Goal: Task Accomplishment & Management: Manage account settings

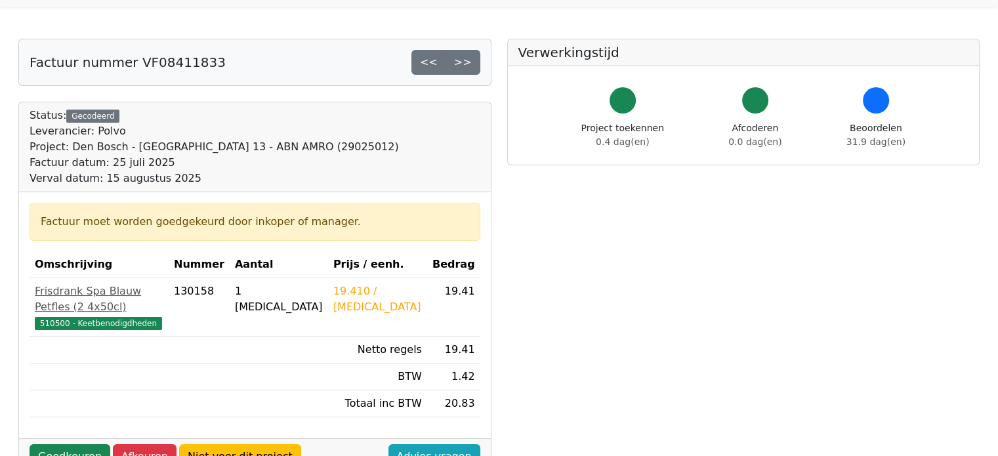
scroll to position [131, 0]
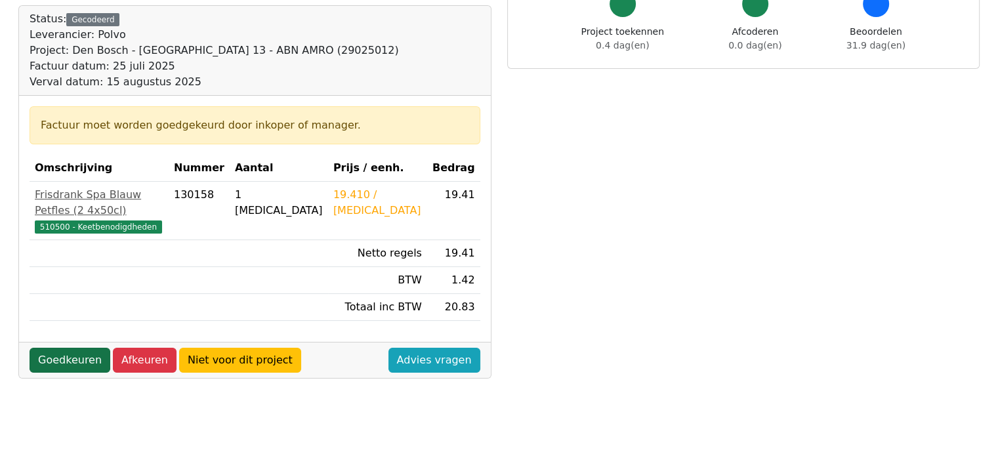
click at [51, 348] on link "Goedkeuren" at bounding box center [70, 360] width 81 height 25
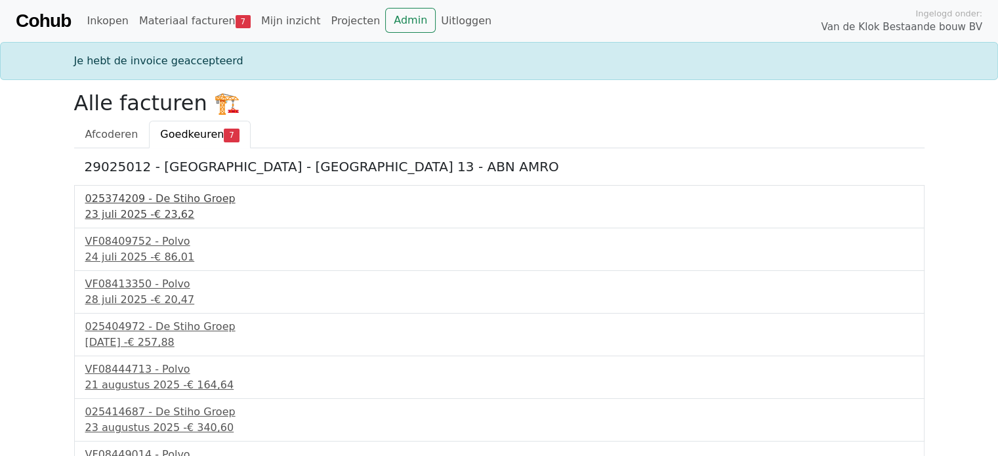
click at [192, 196] on div "025374209 - De Stiho Groep" at bounding box center [499, 199] width 828 height 16
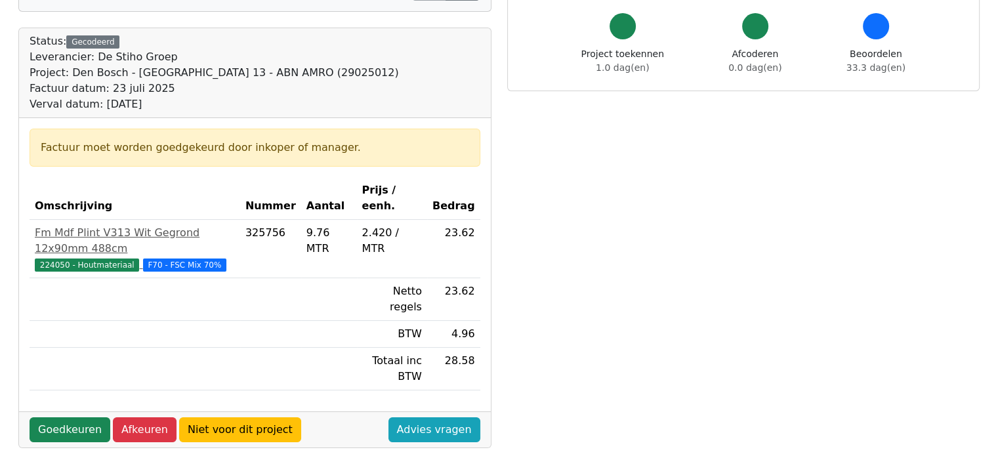
scroll to position [131, 0]
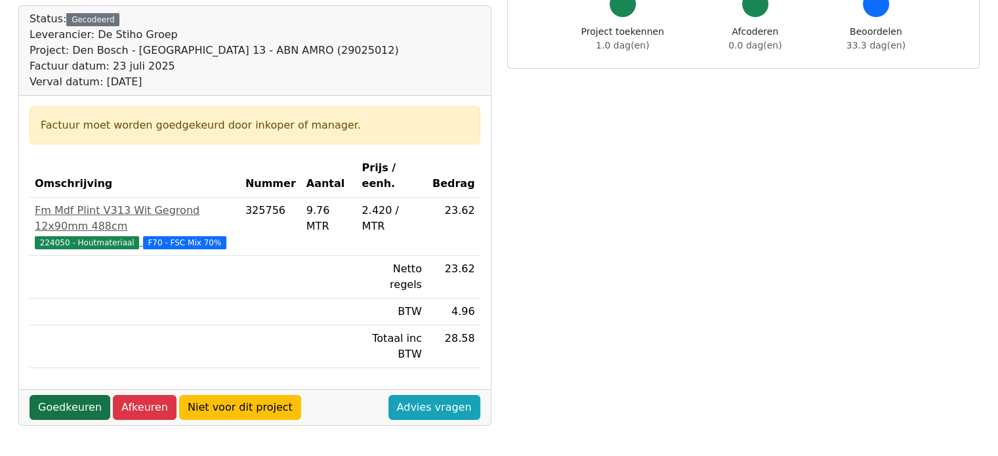
click at [83, 395] on link "Goedkeuren" at bounding box center [70, 407] width 81 height 25
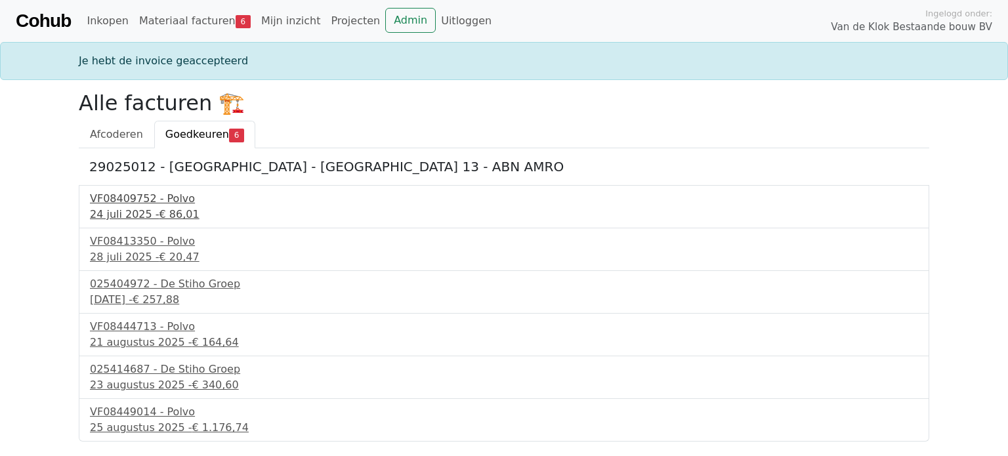
click at [184, 191] on div "VF08409752 - Polvo" at bounding box center [504, 199] width 828 height 16
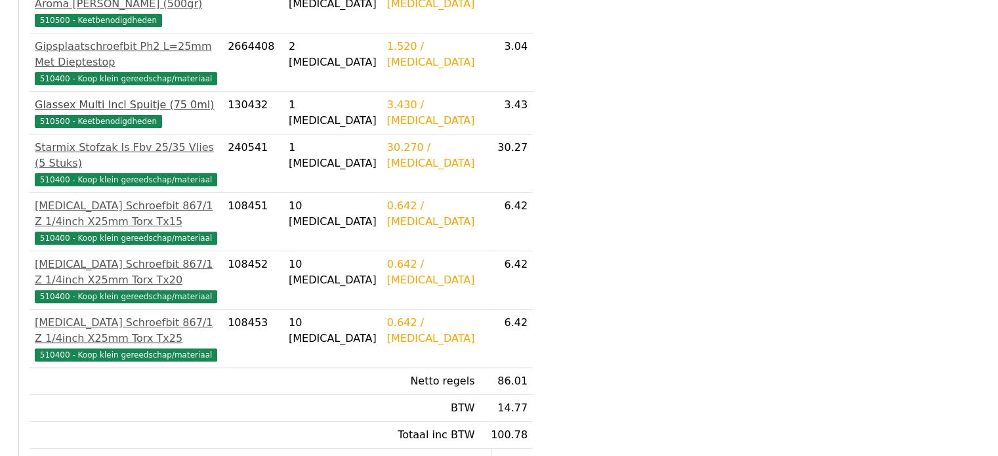
scroll to position [459, 0]
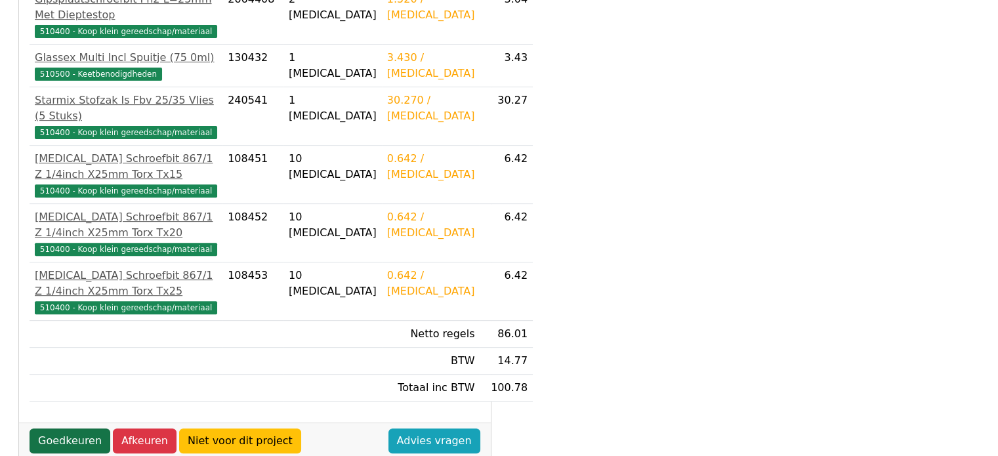
click at [76, 428] on link "Goedkeuren" at bounding box center [70, 440] width 81 height 25
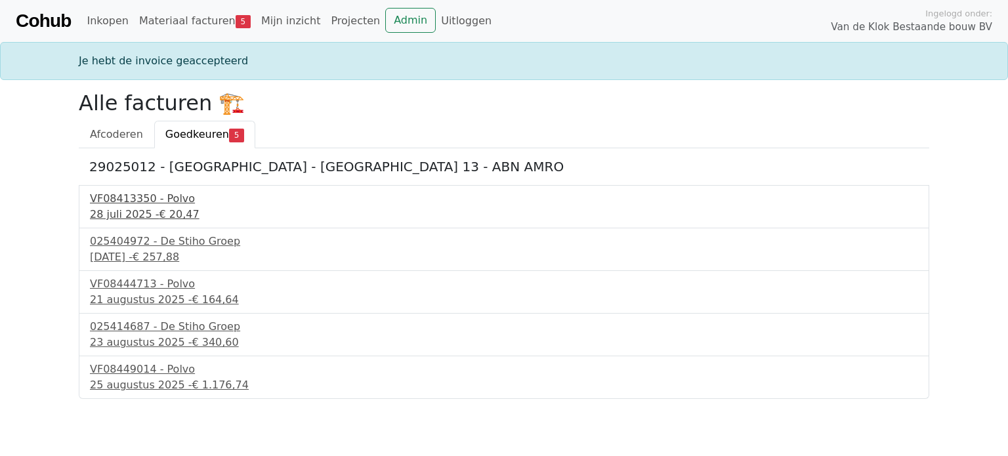
click at [156, 203] on div "VF08413350 - Polvo" at bounding box center [504, 199] width 828 height 16
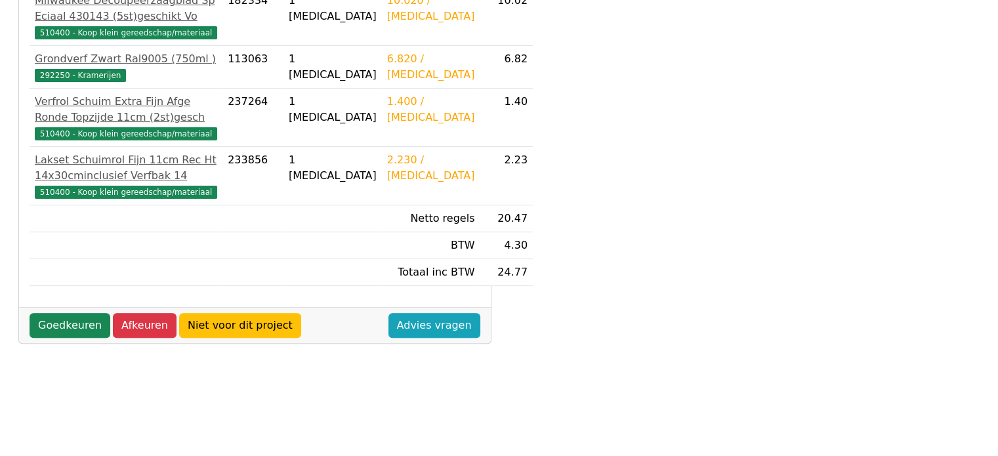
scroll to position [328, 0]
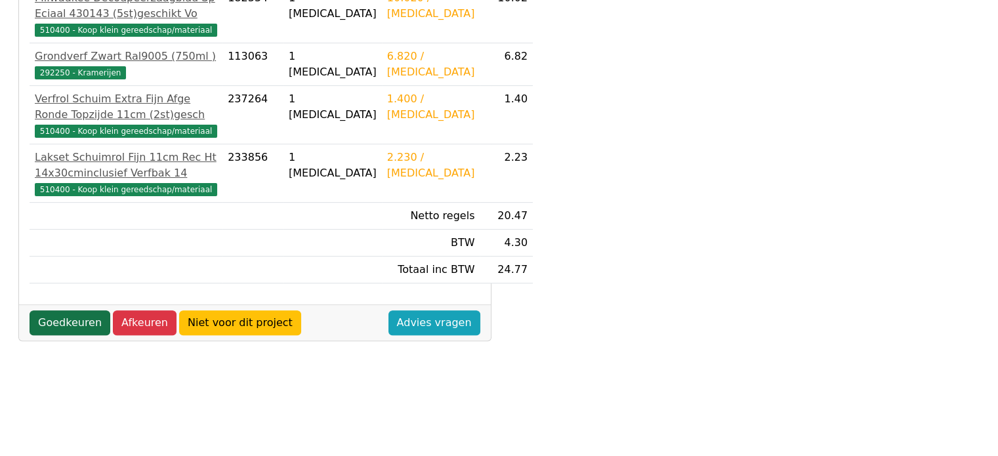
click at [83, 335] on link "Goedkeuren" at bounding box center [70, 322] width 81 height 25
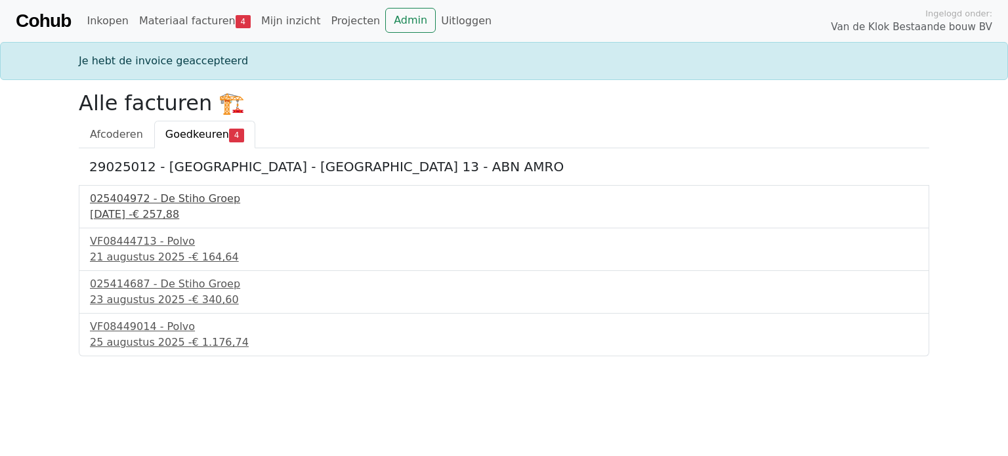
click at [170, 205] on div "025404972 - De Stiho Groep" at bounding box center [504, 199] width 828 height 16
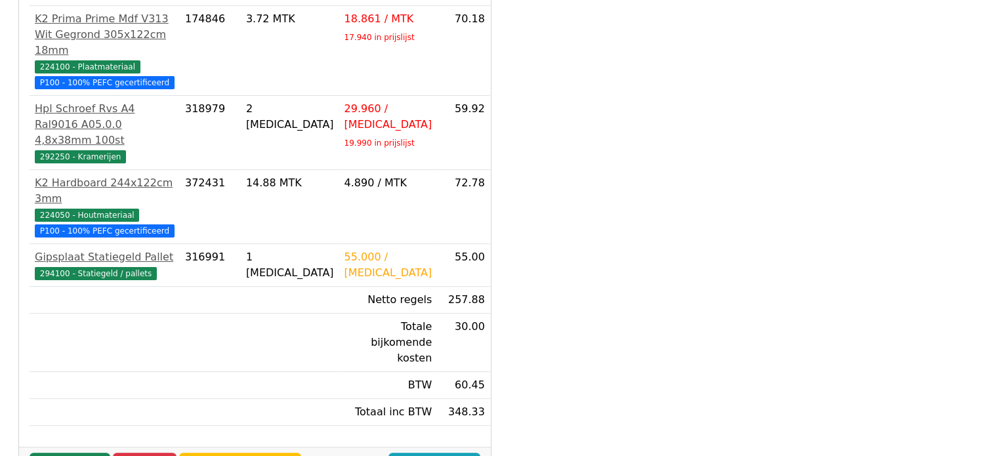
scroll to position [394, 0]
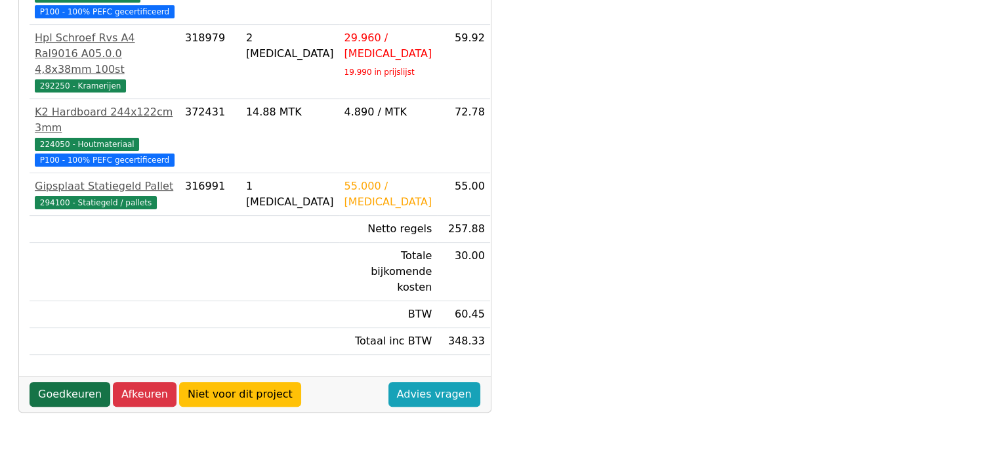
click at [96, 382] on link "Goedkeuren" at bounding box center [70, 394] width 81 height 25
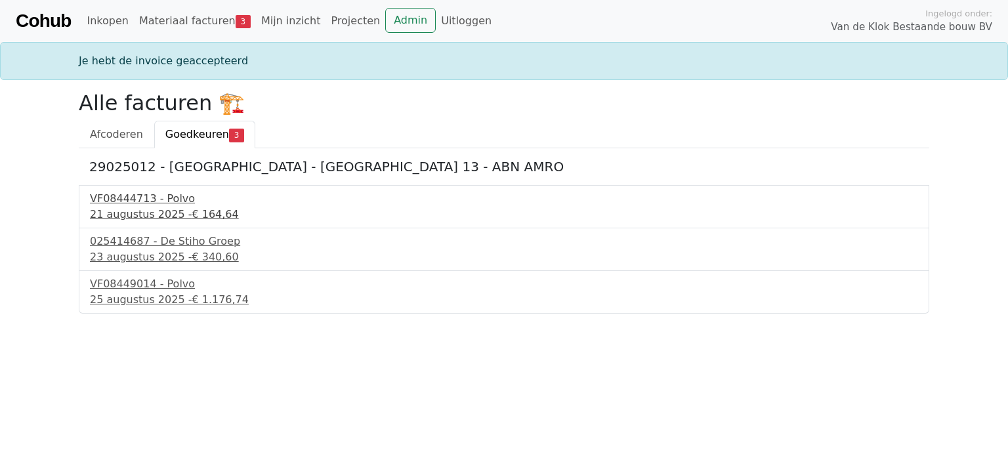
click at [157, 220] on div "[DATE] - € 164,64" at bounding box center [504, 215] width 828 height 16
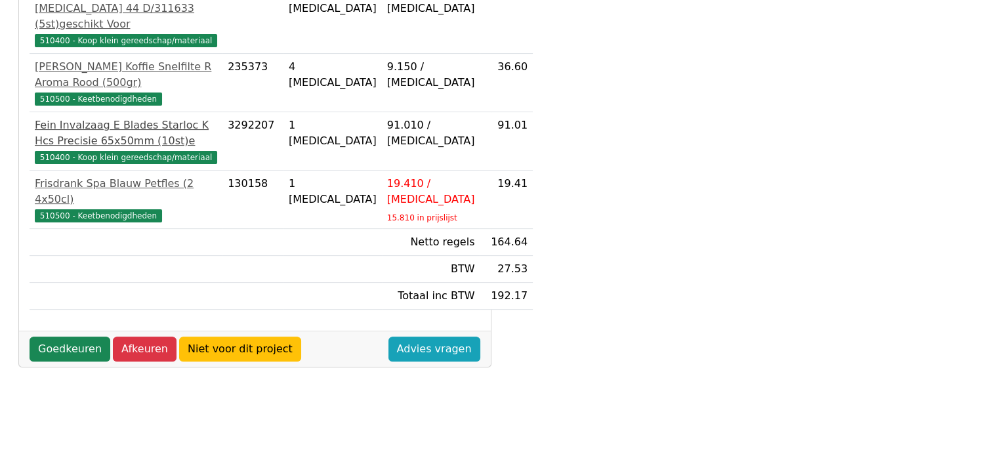
scroll to position [394, 0]
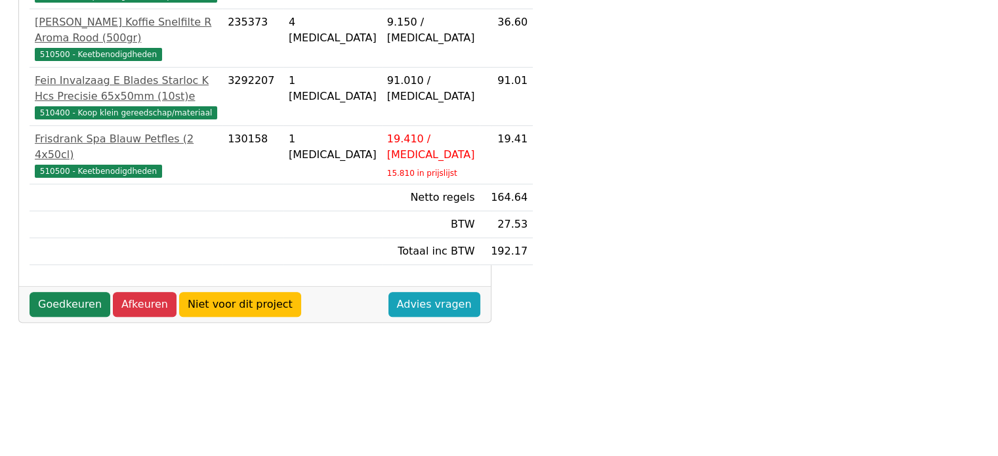
click at [80, 322] on div "Goedkeuren Afkeuren Niet voor dit project Advies vragen" at bounding box center [255, 304] width 472 height 36
click at [77, 317] on link "Goedkeuren" at bounding box center [70, 304] width 81 height 25
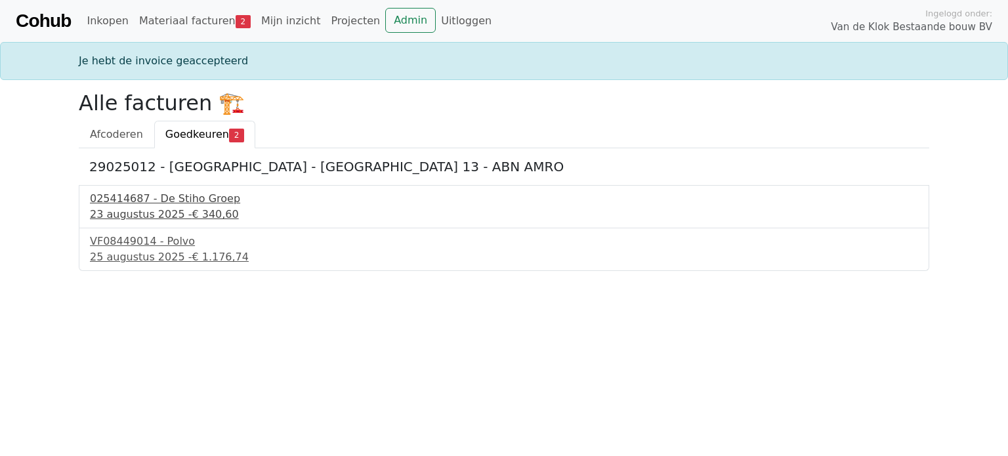
click at [175, 192] on div "025414687 - De Stiho Groep" at bounding box center [504, 199] width 828 height 16
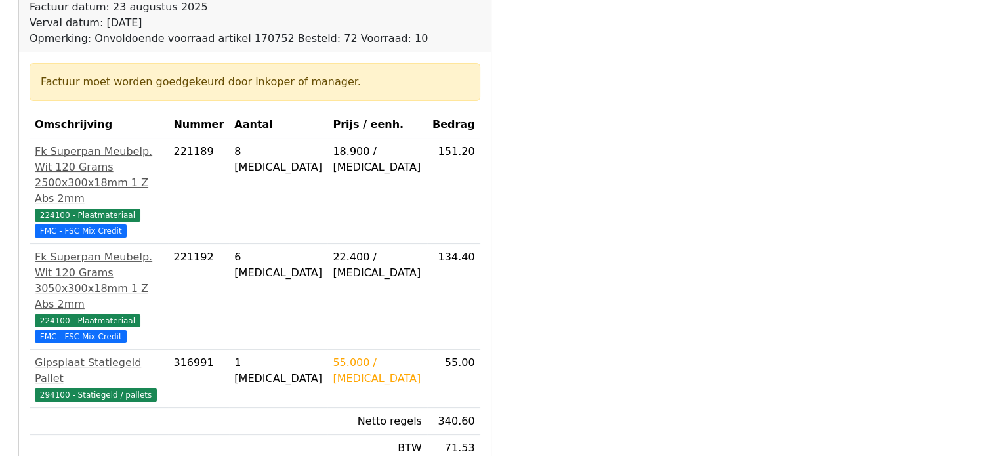
scroll to position [262, 0]
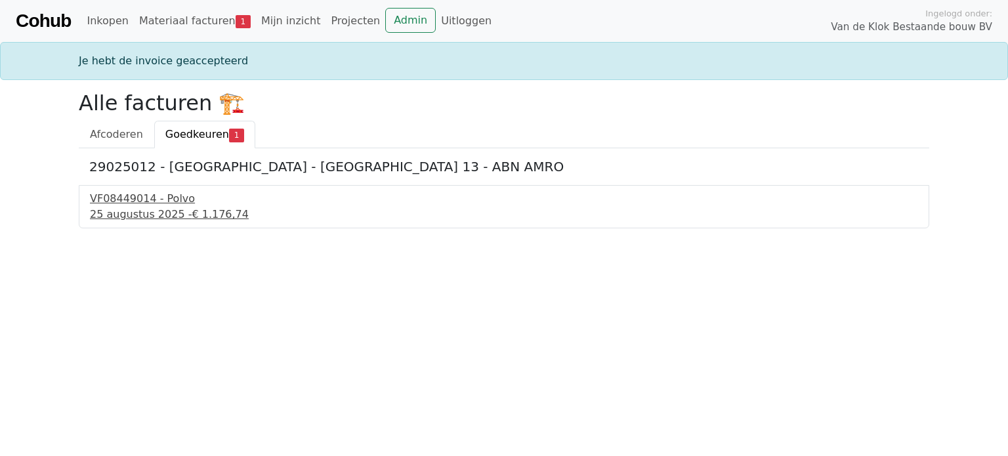
click at [136, 196] on div "VF08449014 - Polvo" at bounding box center [504, 199] width 828 height 16
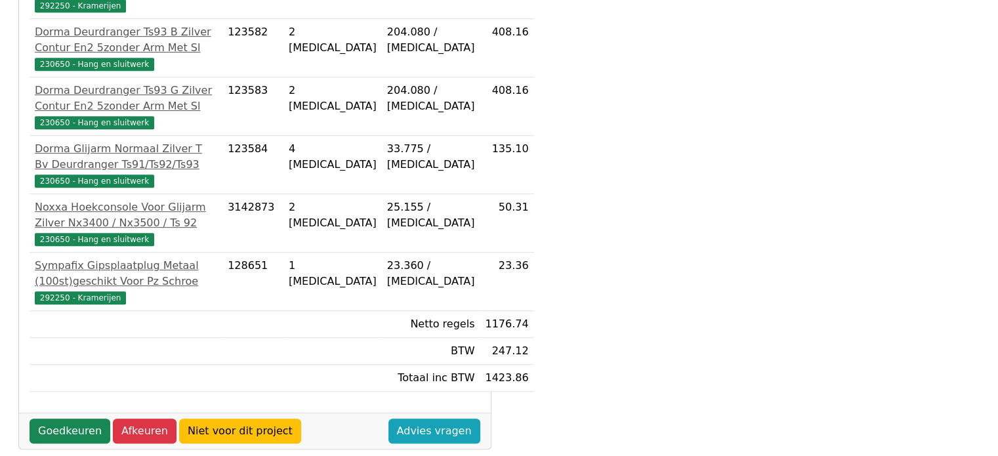
scroll to position [640, 0]
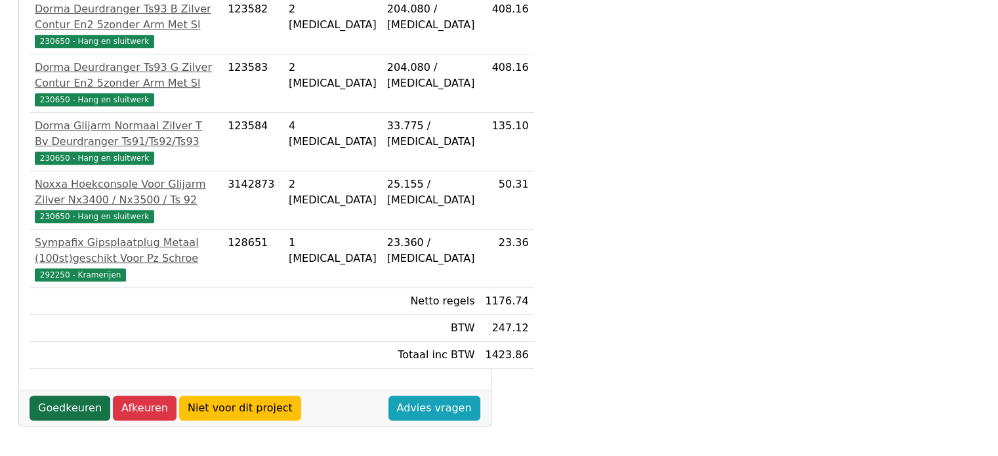
click at [78, 399] on link "Goedkeuren" at bounding box center [70, 408] width 81 height 25
